Goal: Transaction & Acquisition: Book appointment/travel/reservation

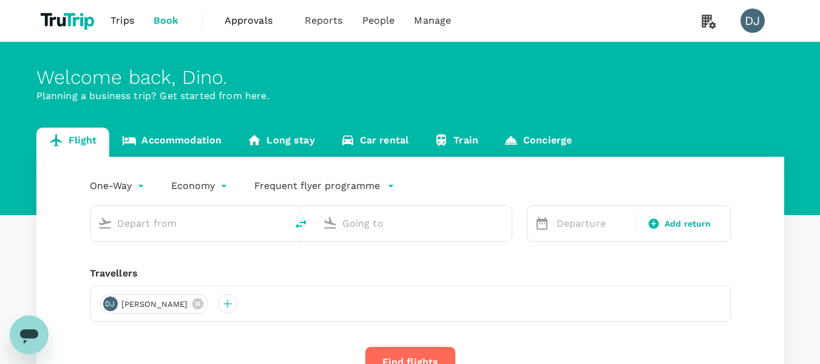
type input "London Heathrow (LHR)"
type input "[GEOGRAPHIC_DATA], [GEOGRAPHIC_DATA] (any)"
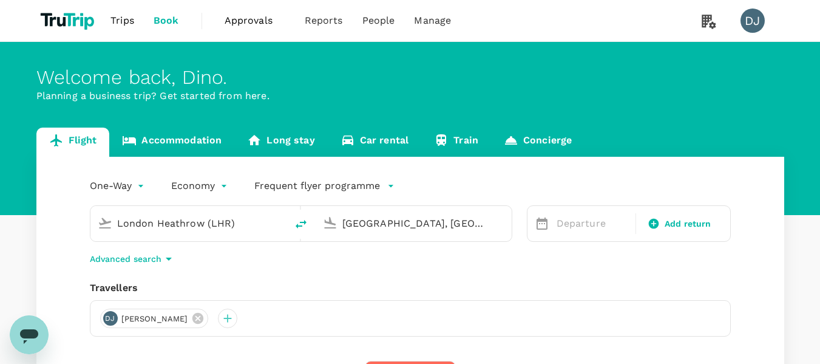
click at [19, 333] on icon "Open messaging window" at bounding box center [29, 334] width 22 height 22
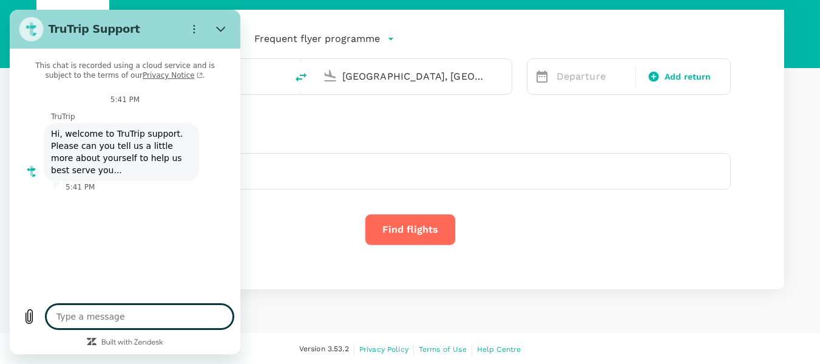
scroll to position [149, 0]
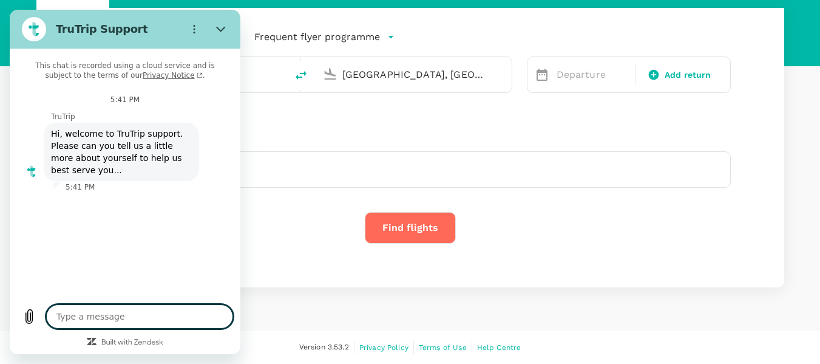
type textarea "x"
click at [146, 312] on textarea at bounding box center [139, 316] width 187 height 24
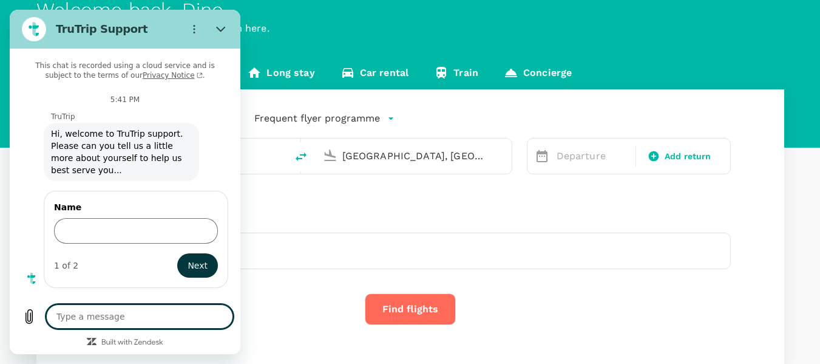
scroll to position [0, 0]
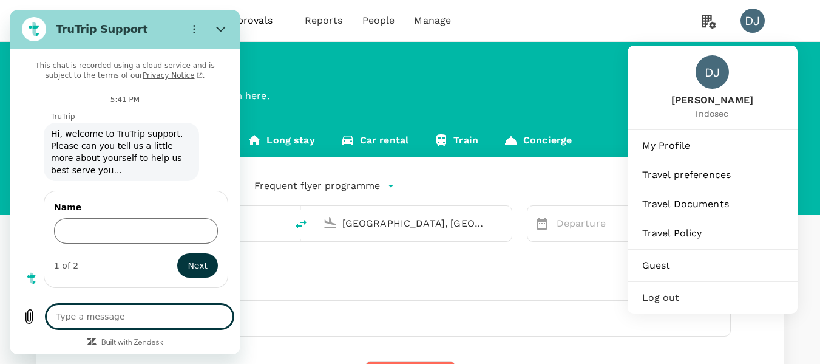
click at [743, 22] on div "DJ" at bounding box center [752, 20] width 24 height 24
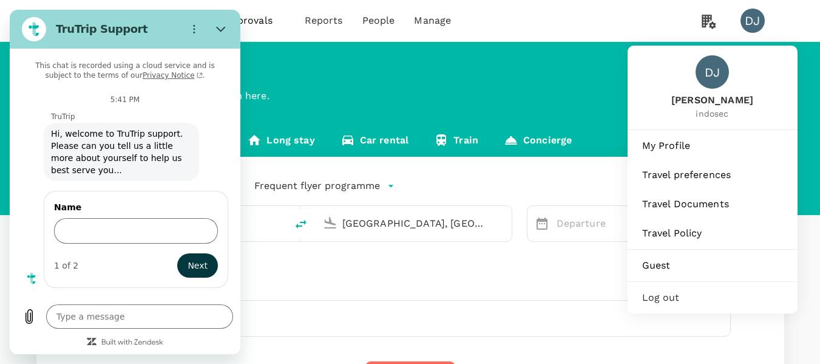
click at [685, 291] on span "Log out" at bounding box center [712, 297] width 141 height 15
